Goal: Check status: Check status

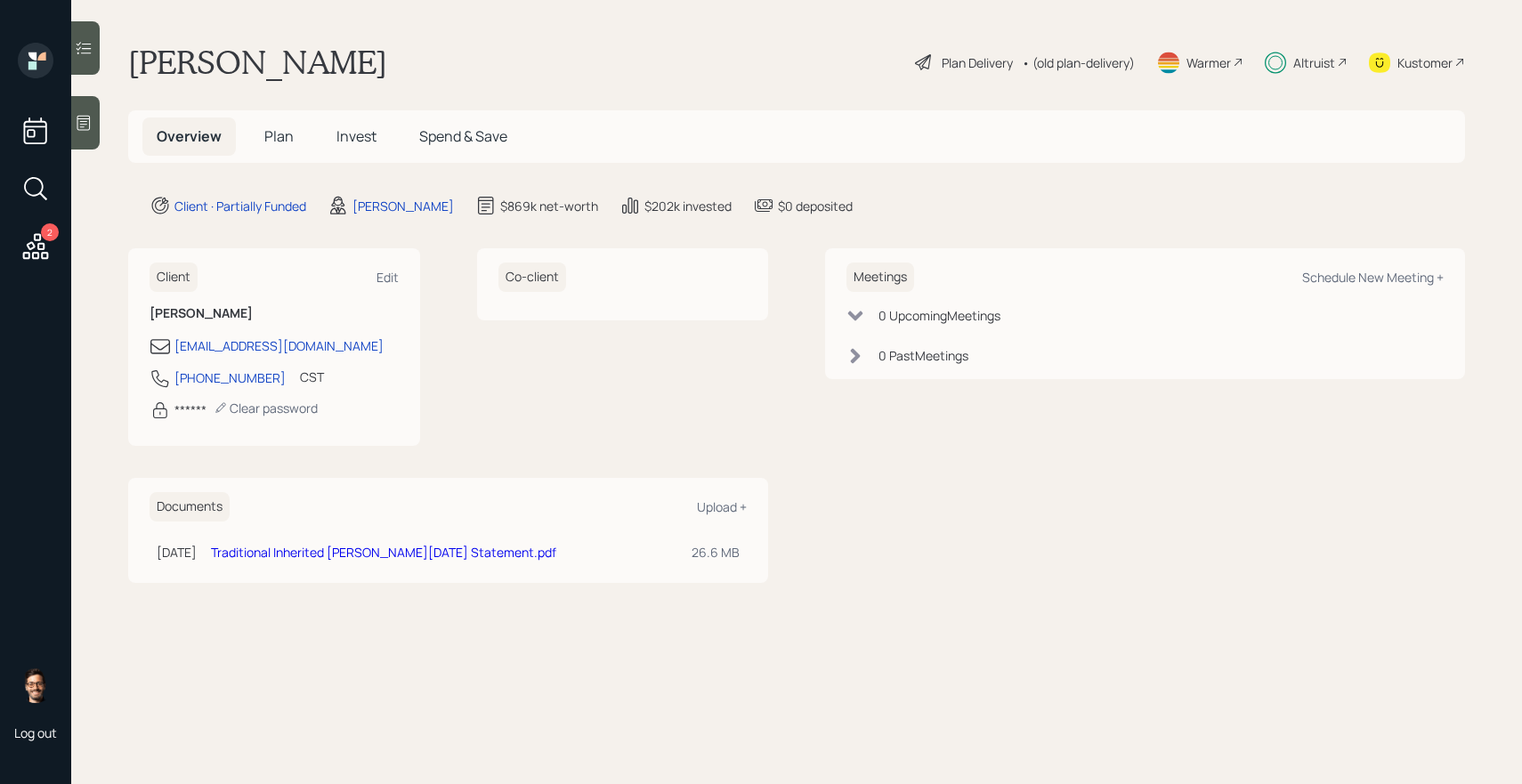
click at [337, 135] on span "Invest" at bounding box center [356, 136] width 40 height 20
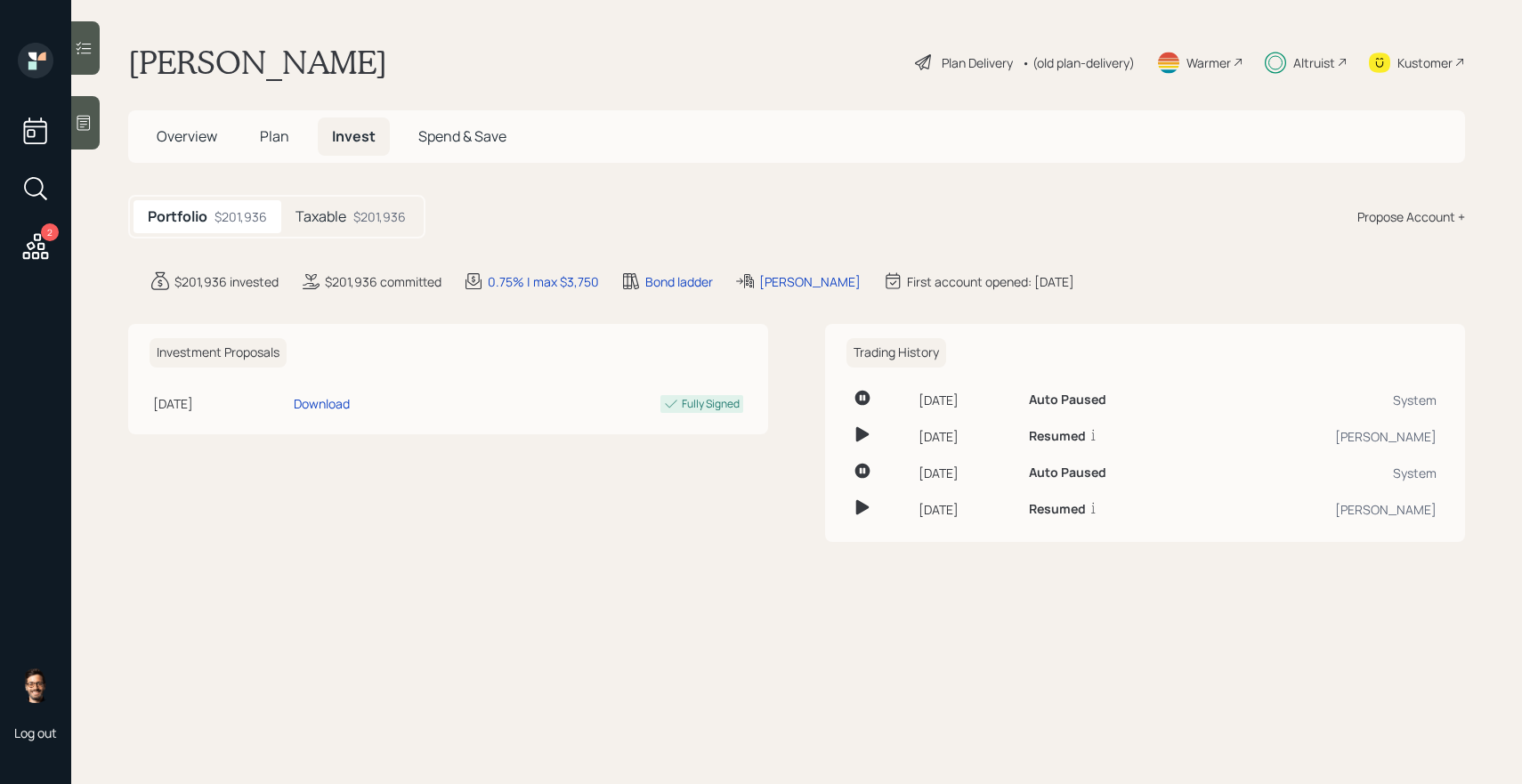
click at [347, 219] on div "Taxable $201,936" at bounding box center [350, 217] width 138 height 33
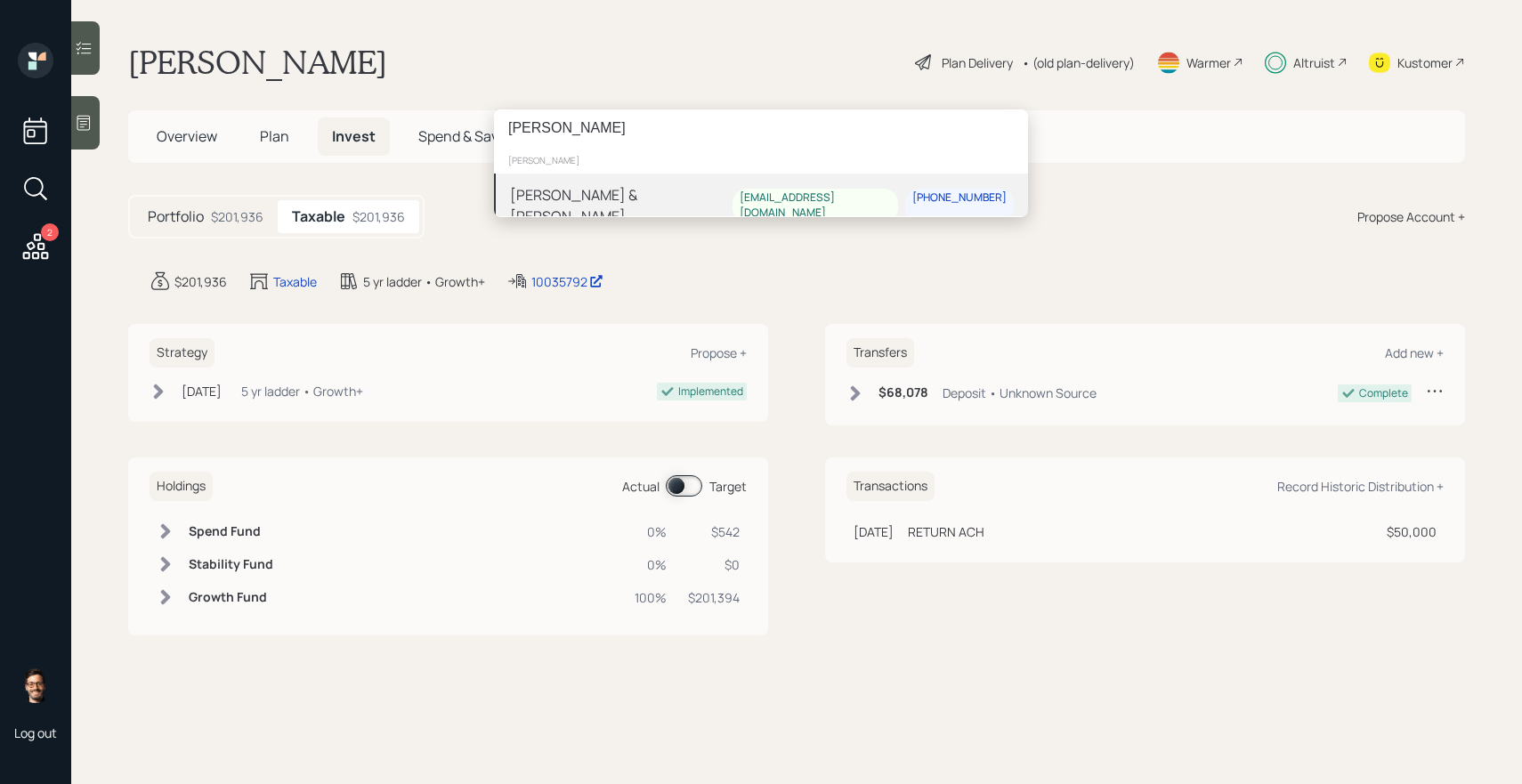
type input "[PERSON_NAME]"
